Goal: Information Seeking & Learning: Learn about a topic

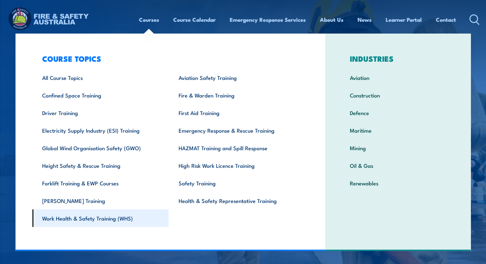
click at [68, 222] on link "Work Health & Safety Training (WHS)" at bounding box center [100, 218] width 136 height 18
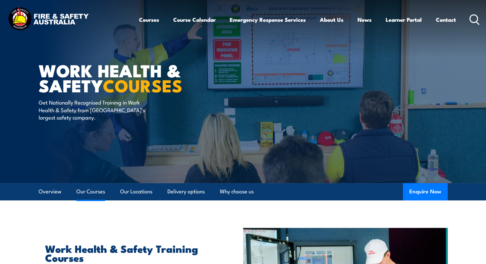
click at [97, 191] on link "Our Courses" at bounding box center [90, 191] width 29 height 17
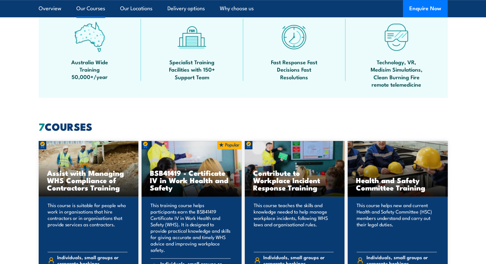
scroll to position [484, 0]
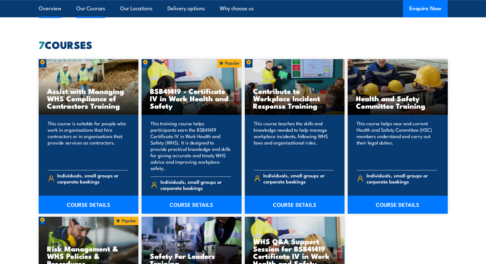
click at [47, 9] on link "Overview" at bounding box center [50, 8] width 23 height 17
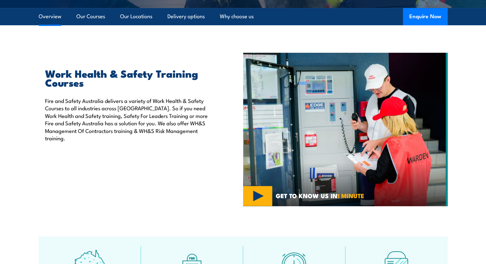
scroll to position [161, 0]
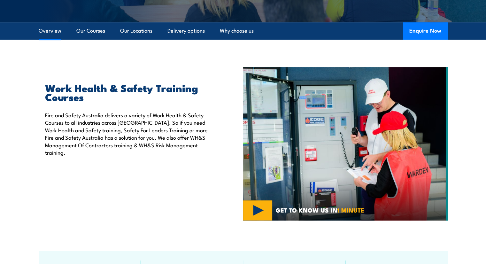
click at [47, 32] on link "Overview" at bounding box center [50, 30] width 23 height 17
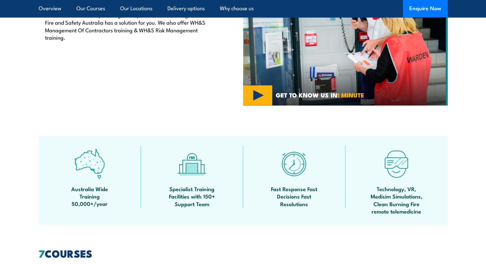
scroll to position [0, 0]
